Goal: Task Accomplishment & Management: Manage account settings

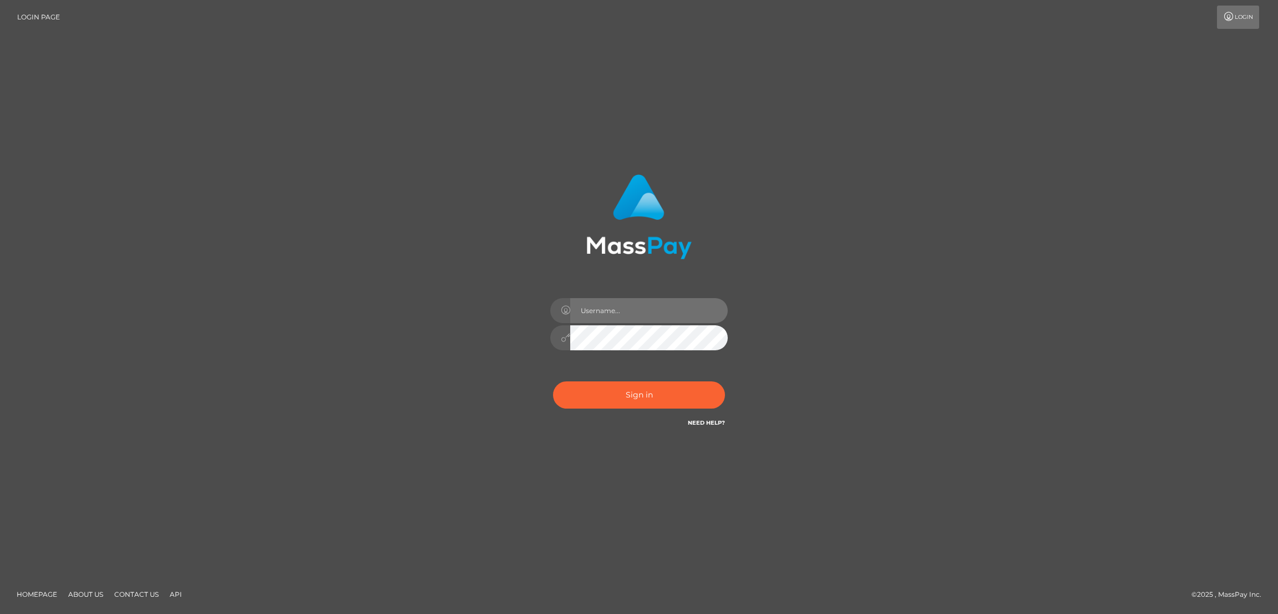
click at [626, 312] on input "text" at bounding box center [649, 310] width 158 height 25
type input "[DOMAIN_NAME]"
click at [641, 396] on button "Sign in" at bounding box center [639, 394] width 172 height 27
click at [641, 307] on input "text" at bounding box center [649, 310] width 158 height 25
type input "[DOMAIN_NAME]"
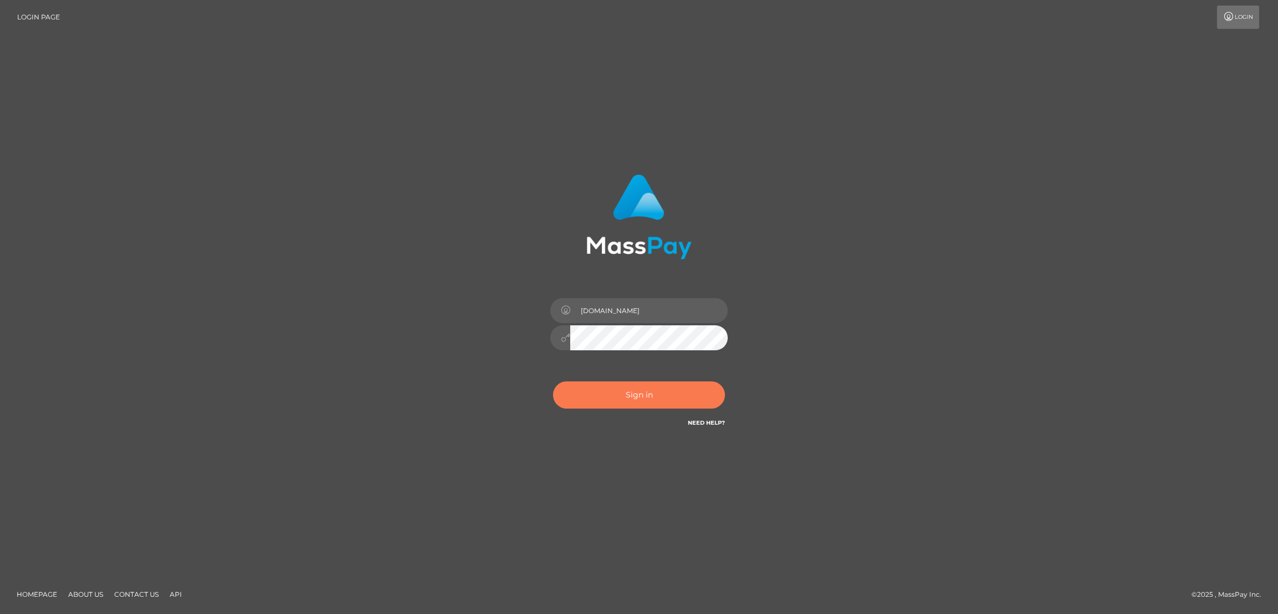
click at [639, 398] on button "Sign in" at bounding box center [639, 394] width 172 height 27
click at [639, 393] on button "Sign in" at bounding box center [639, 394] width 172 height 27
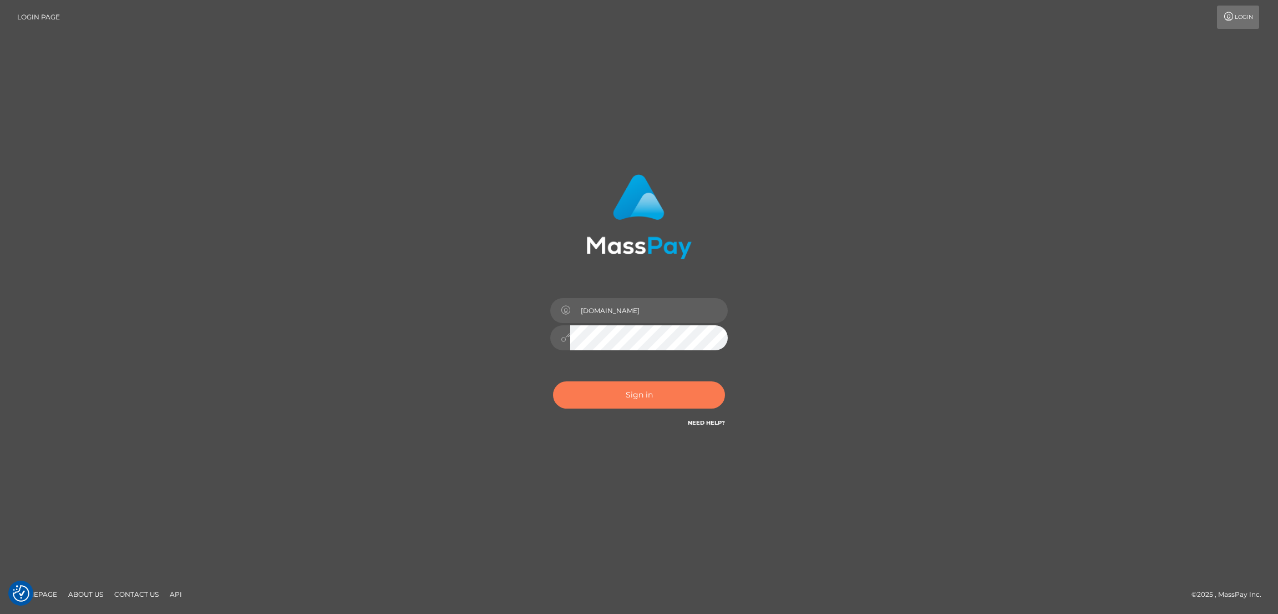
click at [651, 397] on button "Sign in" at bounding box center [639, 394] width 172 height 27
click at [646, 397] on button "Sign in" at bounding box center [639, 394] width 172 height 27
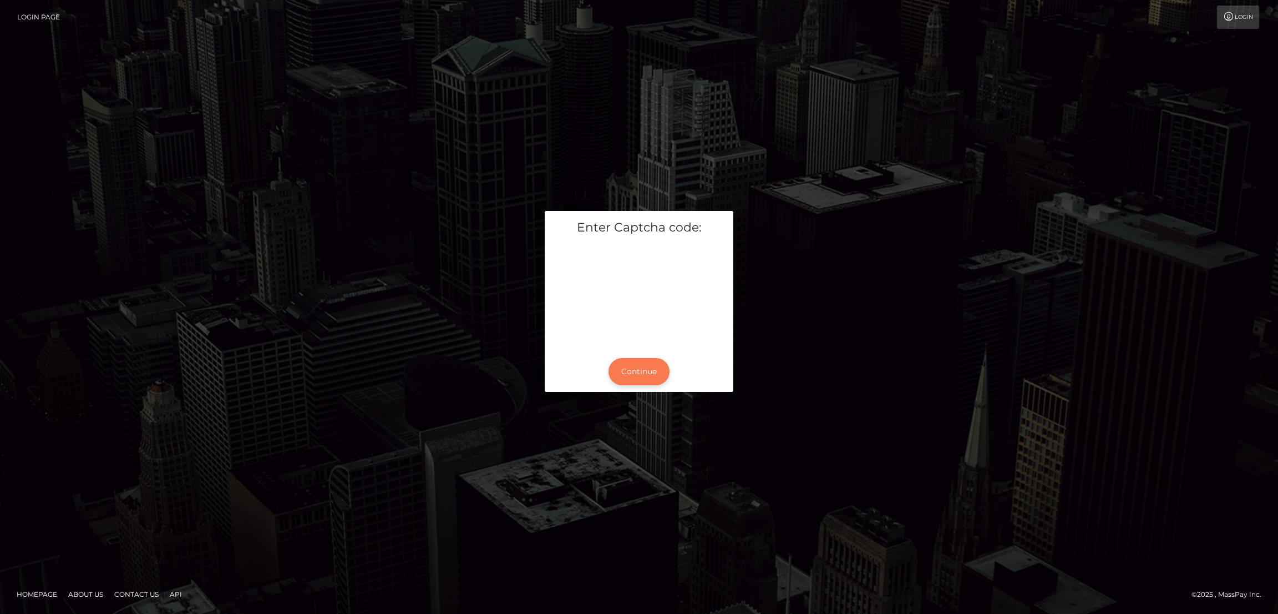
click at [646, 377] on button "Continue" at bounding box center [639, 371] width 61 height 27
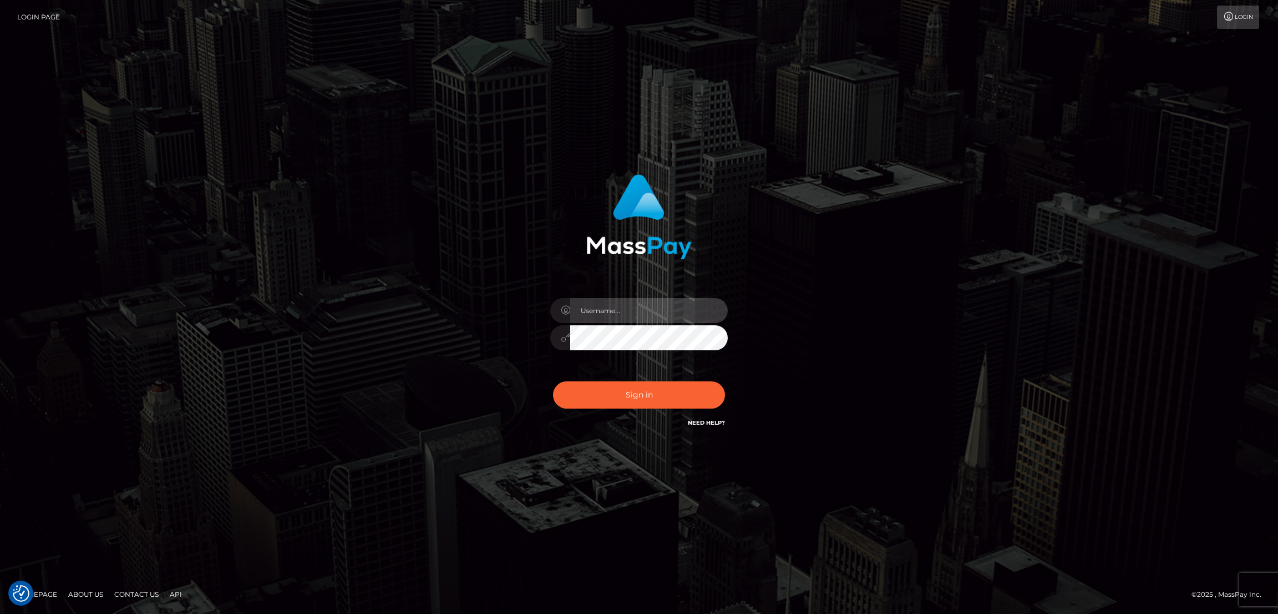
type input "[DOMAIN_NAME]"
click at [606, 369] on div "nb.es" at bounding box center [639, 332] width 194 height 85
click at [639, 391] on button "Sign in" at bounding box center [639, 394] width 172 height 27
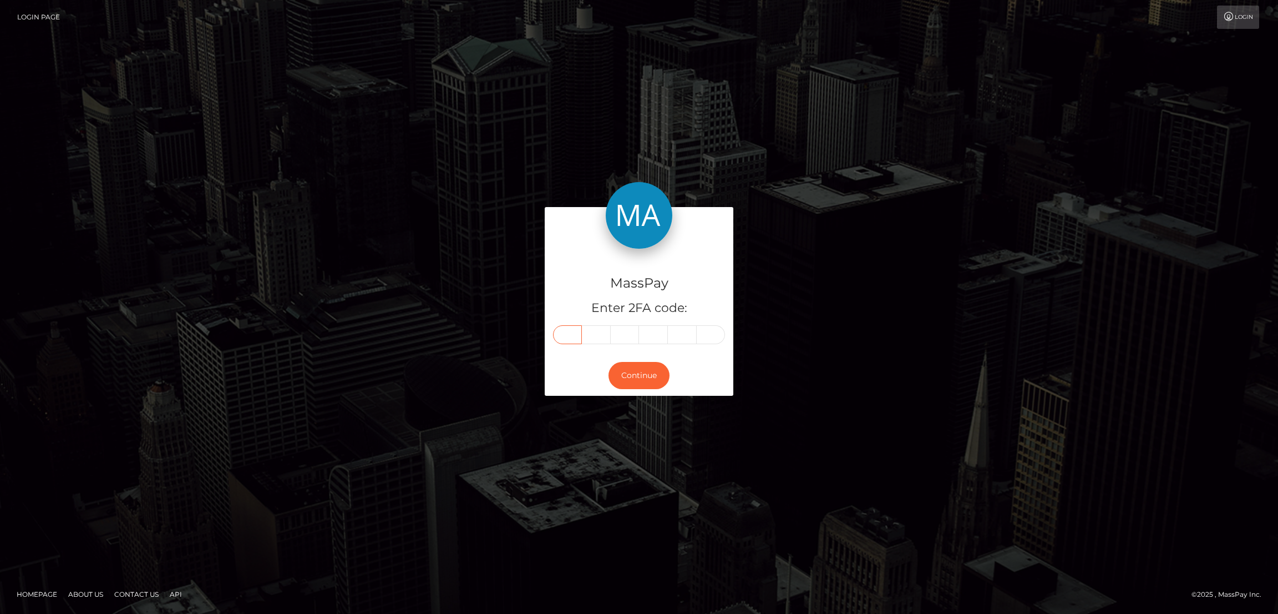
click at [564, 336] on input "text" at bounding box center [567, 334] width 29 height 19
paste input "7"
type input "7"
type input "2"
type input "9"
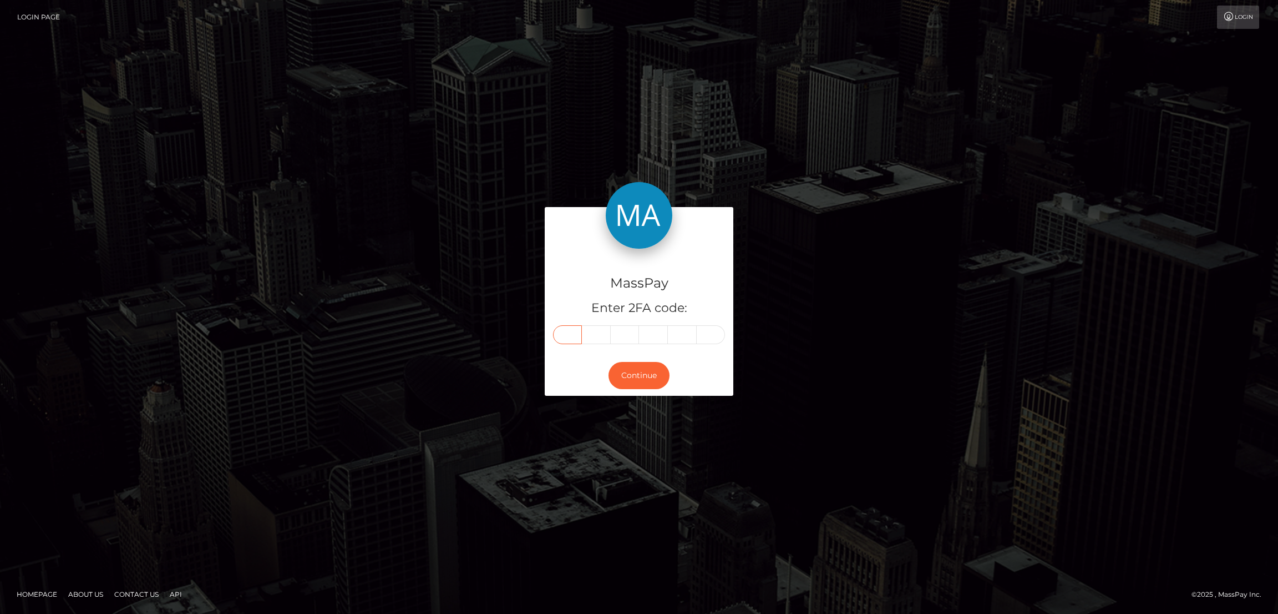
type input "2"
type input "1"
click at [643, 368] on button "Continue" at bounding box center [639, 375] width 61 height 27
